Goal: Learn about a topic

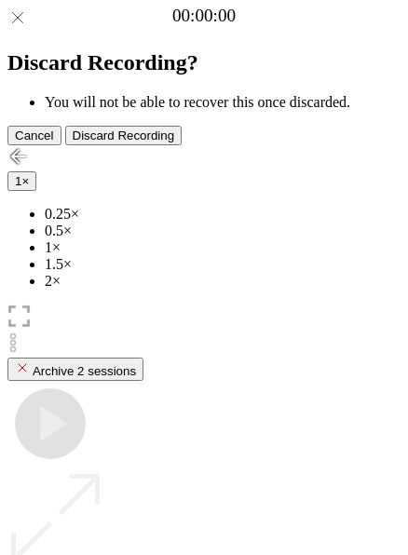
scroll to position [166, 0]
